Goal: Information Seeking & Learning: Learn about a topic

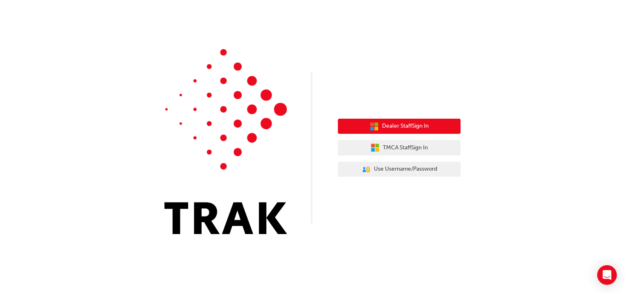
click at [410, 127] on span "Dealer Staff Sign In" at bounding box center [405, 125] width 47 height 9
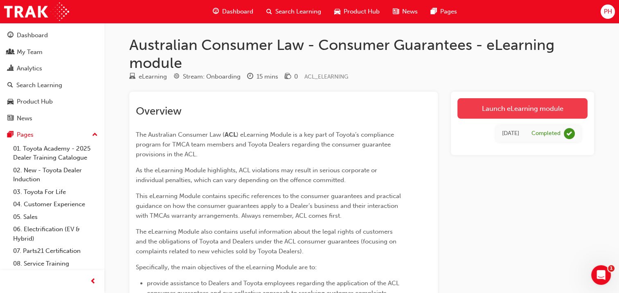
click at [532, 108] on link "Launch eLearning module" at bounding box center [522, 108] width 130 height 20
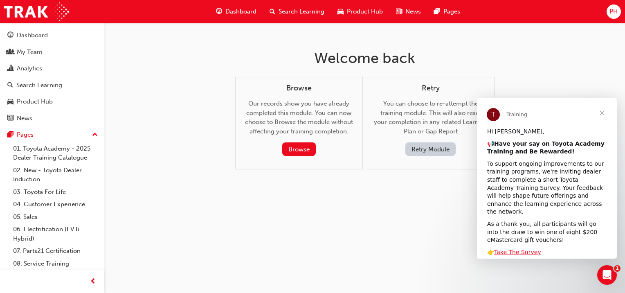
click at [600, 111] on span "Close" at bounding box center [601, 112] width 29 height 29
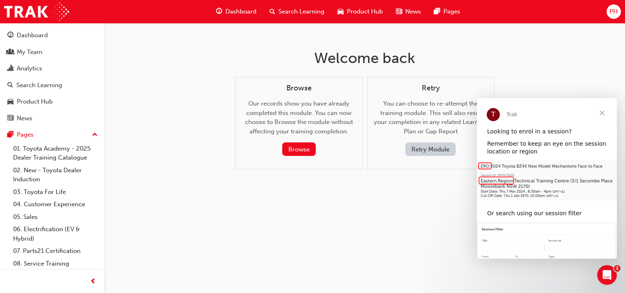
click at [308, 11] on span "Search Learning" at bounding box center [302, 11] width 46 height 9
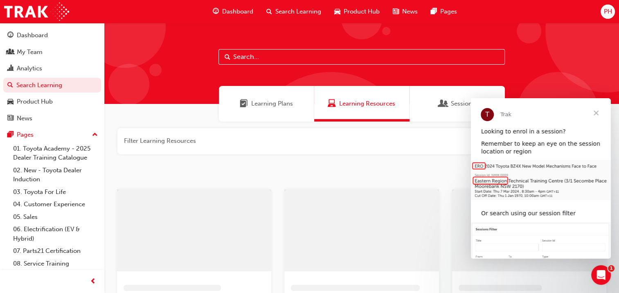
click at [256, 57] on input "text" at bounding box center [361, 57] width 286 height 16
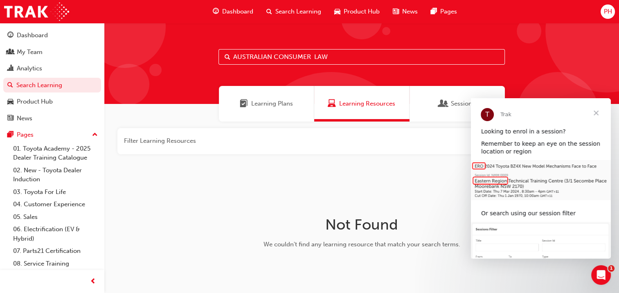
click at [596, 112] on span "Close" at bounding box center [595, 112] width 29 height 29
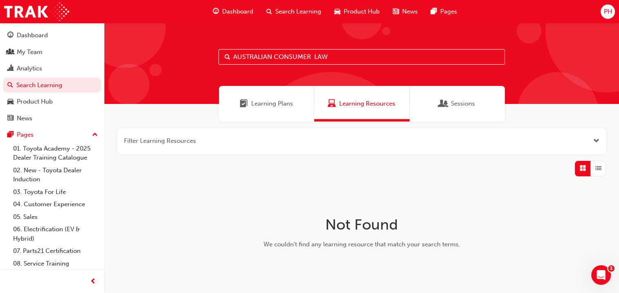
click at [337, 57] on input "AUSTRALIAN CONSUMER LAW" at bounding box center [361, 57] width 286 height 16
type input "AUSTRALIAN CONSUMER LAW"
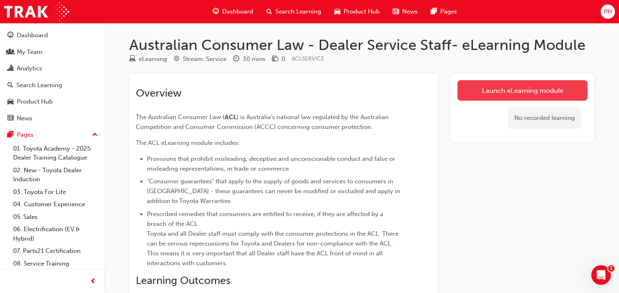
click at [538, 88] on link "Launch eLearning module" at bounding box center [522, 90] width 130 height 20
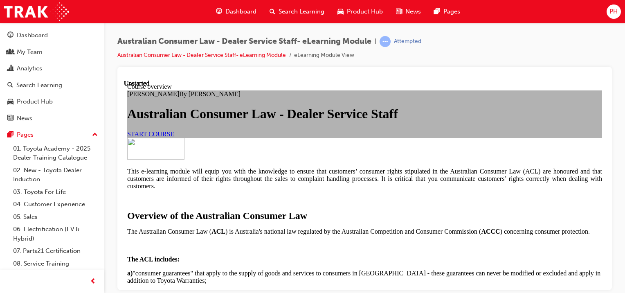
click at [174, 137] on span "START COURSE" at bounding box center [150, 133] width 47 height 7
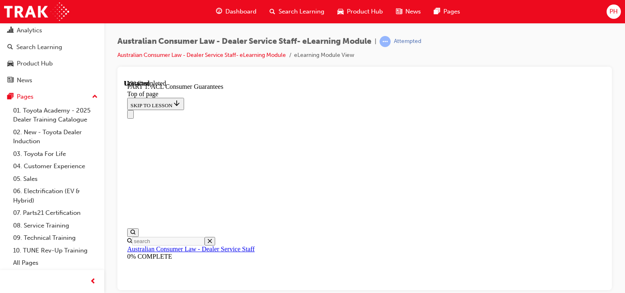
scroll to position [1375, 0]
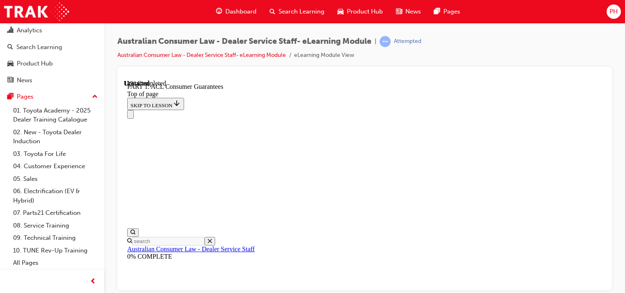
scroll to position [1474, 0]
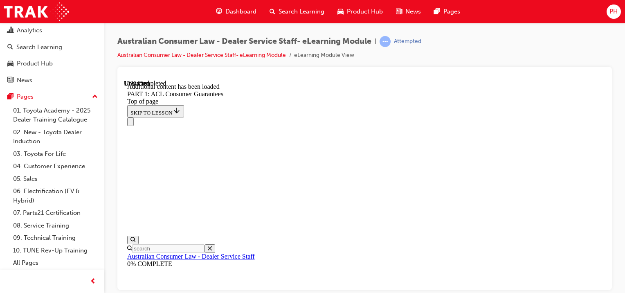
scroll to position [1615, 0]
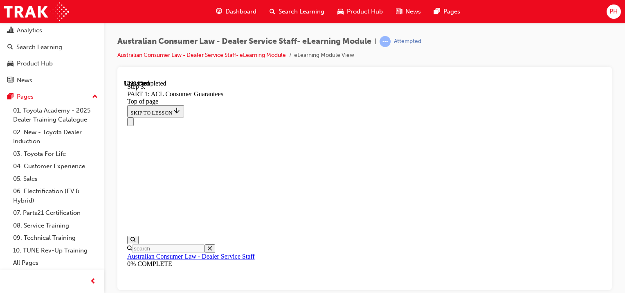
scroll to position [1712, 0]
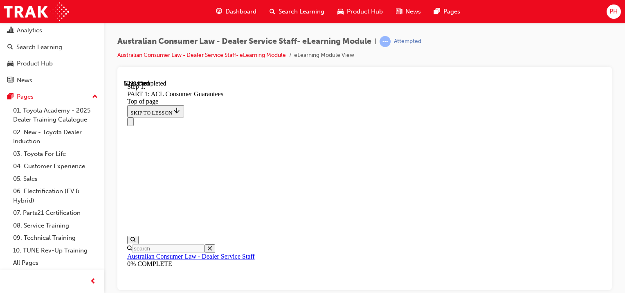
scroll to position [3897, 0]
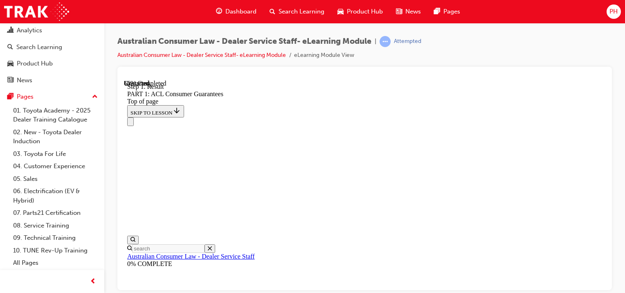
scroll to position [5242, 0]
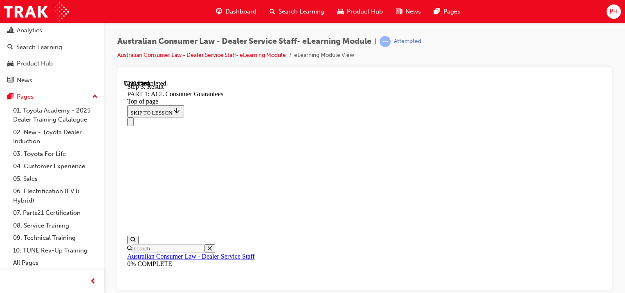
scroll to position [6689, 0]
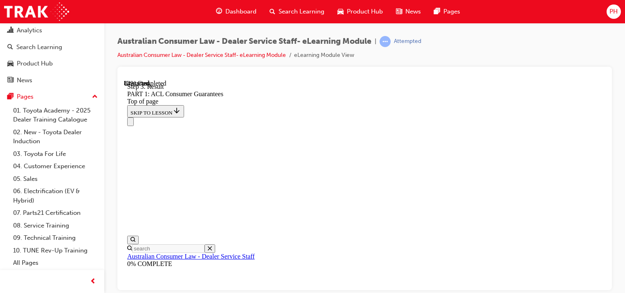
scroll to position [7671, 0]
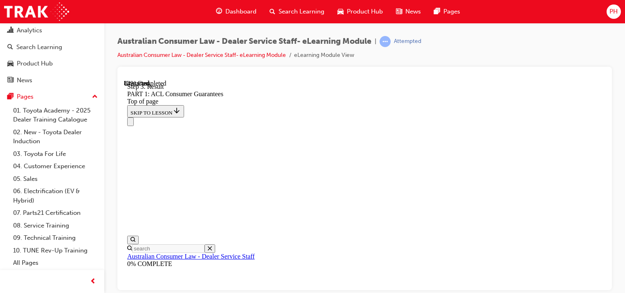
scroll to position [7666, 0]
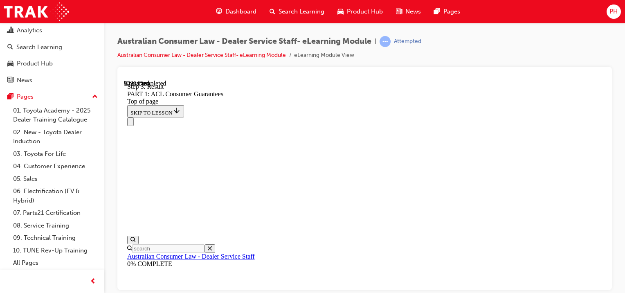
scroll to position [9231, 0]
drag, startPoint x: 388, startPoint y: 124, endPoint x: 419, endPoint y: 122, distance: 31.5
drag, startPoint x: 355, startPoint y: 235, endPoint x: 362, endPoint y: 236, distance: 7.0
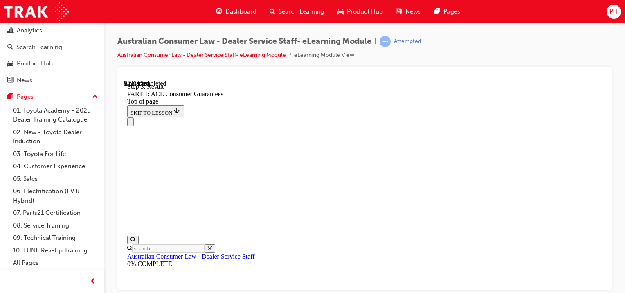
scroll to position [9272, 0]
drag, startPoint x: 357, startPoint y: 259, endPoint x: 410, endPoint y: 136, distance: 133.7
drag, startPoint x: 370, startPoint y: 178, endPoint x: 376, endPoint y: 166, distance: 13.5
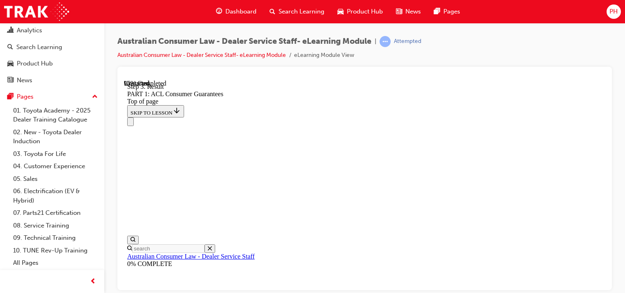
drag, startPoint x: 363, startPoint y: 208, endPoint x: 400, endPoint y: 142, distance: 75.8
drag, startPoint x: 355, startPoint y: 207, endPoint x: 413, endPoint y: 210, distance: 57.8
drag, startPoint x: 370, startPoint y: 206, endPoint x: 409, endPoint y: 204, distance: 39.3
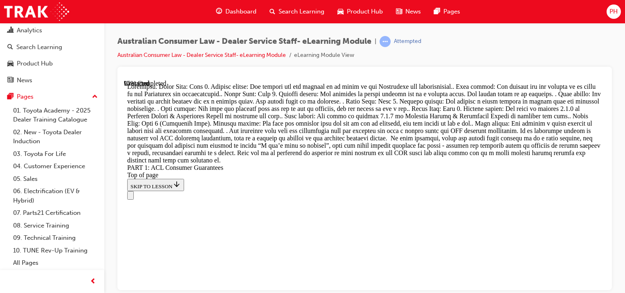
scroll to position [9691, 0]
drag, startPoint x: 337, startPoint y: 187, endPoint x: 427, endPoint y: 187, distance: 89.2
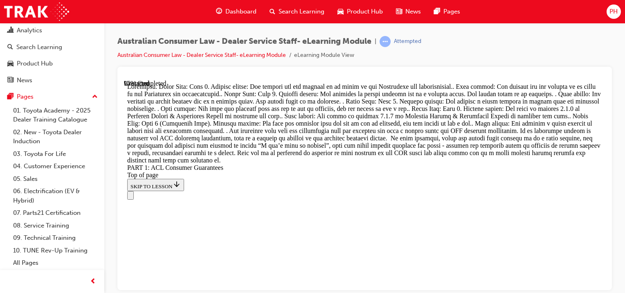
scroll to position [9241, 0]
drag, startPoint x: 360, startPoint y: 252, endPoint x: 415, endPoint y: 190, distance: 82.3
drag, startPoint x: 360, startPoint y: 286, endPoint x: 389, endPoint y: 209, distance: 82.1
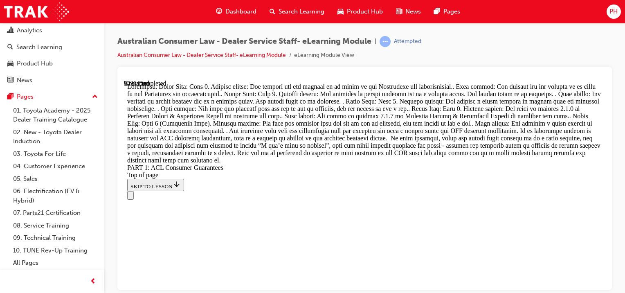
drag, startPoint x: 347, startPoint y: 224, endPoint x: 400, endPoint y: 221, distance: 53.7
drag, startPoint x: 383, startPoint y: 205, endPoint x: 441, endPoint y: 204, distance: 58.1
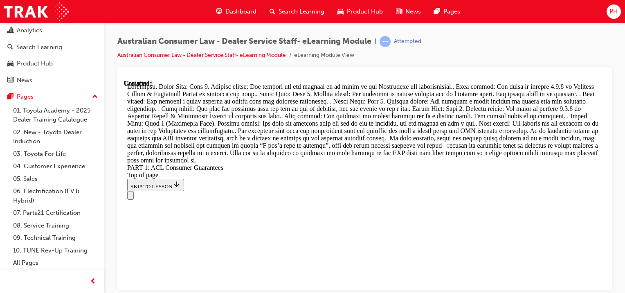
scroll to position [10107, 0]
